Goal: Information Seeking & Learning: Learn about a topic

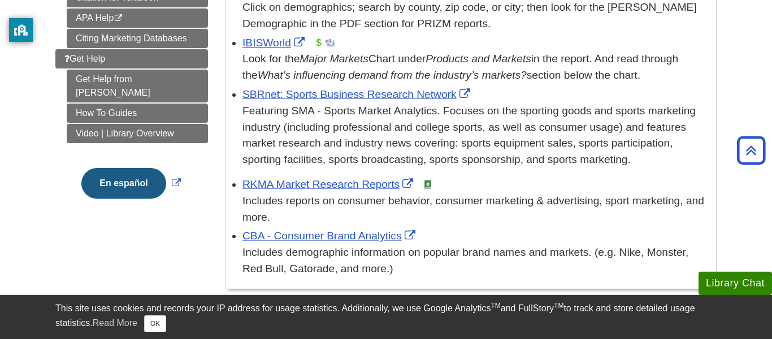
scroll to position [387, 0]
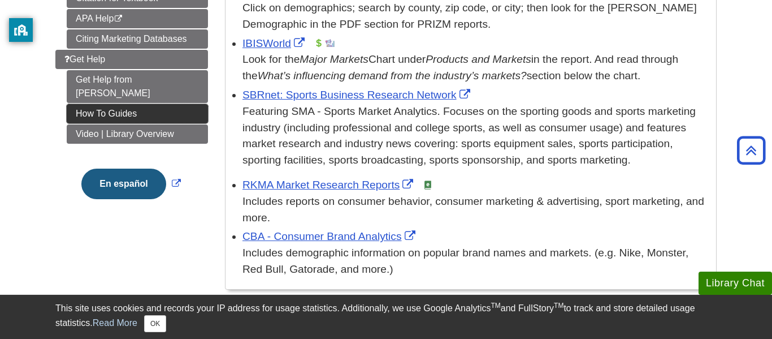
click at [85, 104] on link "How To Guides" at bounding box center [137, 113] width 141 height 19
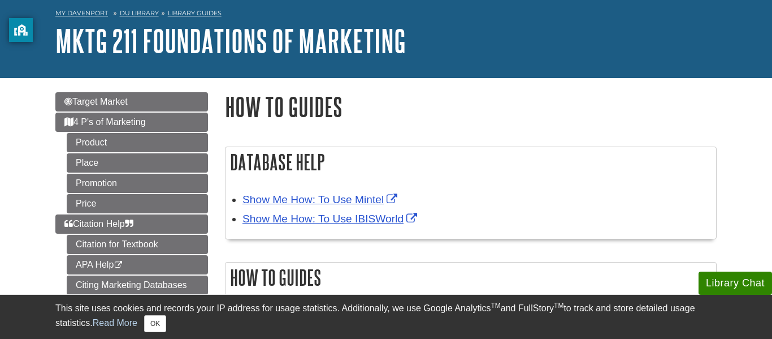
scroll to position [52, 0]
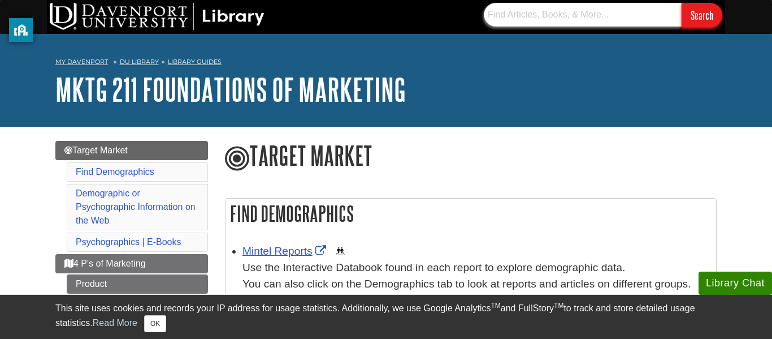
click at [545, 21] on input "text" at bounding box center [583, 15] width 198 height 24
click at [550, 18] on input "text" at bounding box center [583, 15] width 198 height 24
click at [682, 3] on input "Search" at bounding box center [702, 15] width 41 height 24
type input "silk milk"
click at [682, 3] on input "Search" at bounding box center [702, 15] width 41 height 24
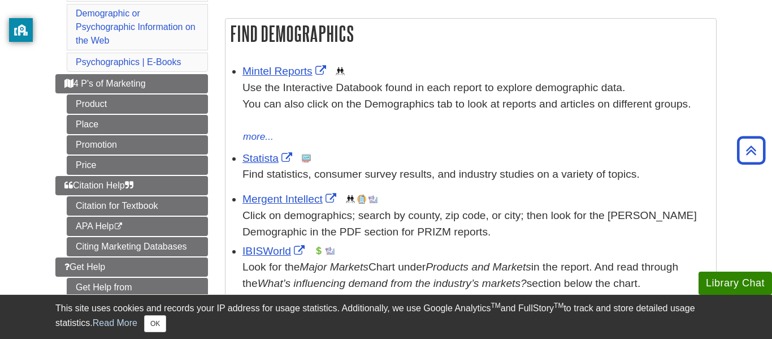
scroll to position [183, 0]
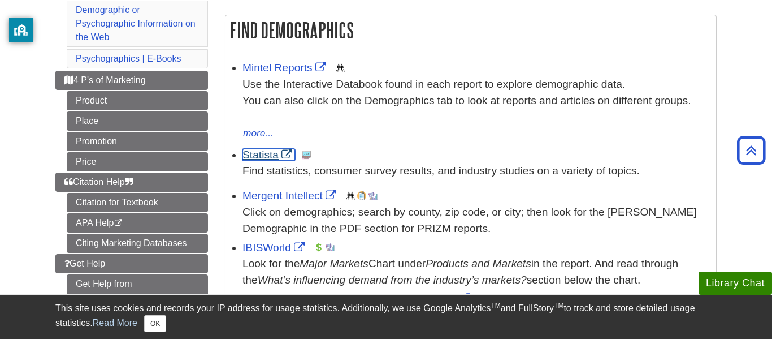
click at [255, 158] on link "Statista" at bounding box center [269, 155] width 53 height 12
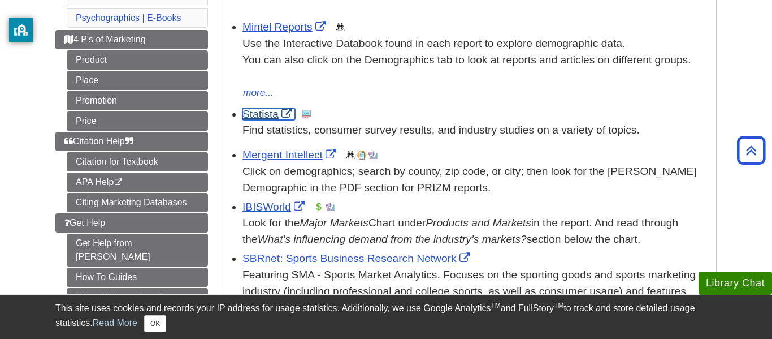
scroll to position [224, 0]
click at [292, 207] on link "IBISWorld" at bounding box center [275, 206] width 65 height 12
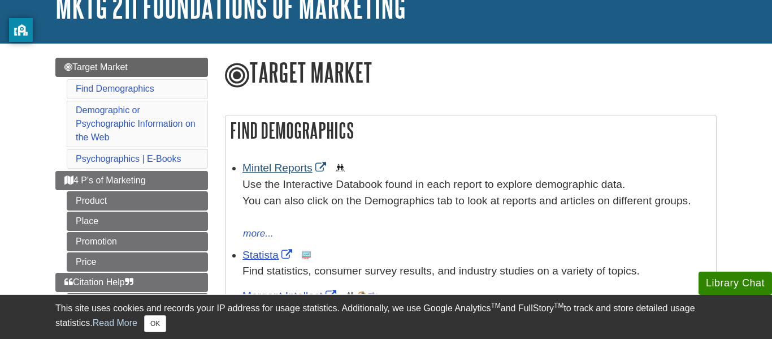
scroll to position [81, 0]
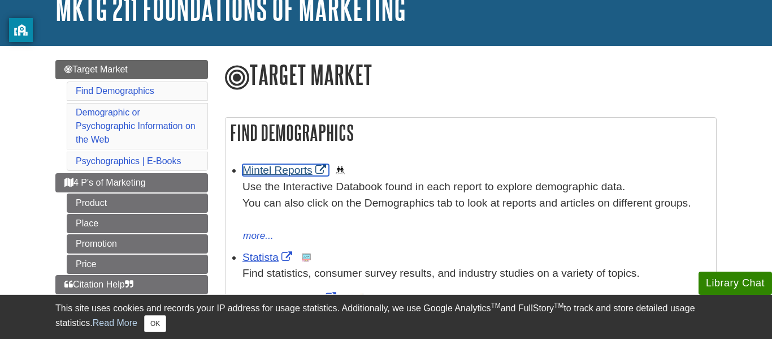
click at [312, 170] on link "Mintel Reports" at bounding box center [286, 170] width 86 height 12
